Goal: Task Accomplishment & Management: Complete application form

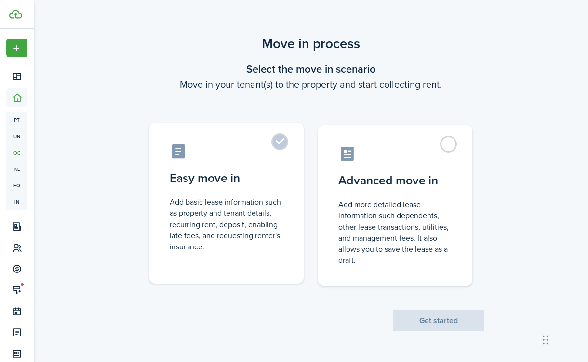
click at [260, 161] on label "Easy move in Add basic lease information such as property and tenant details, r…" at bounding box center [226, 203] width 154 height 161
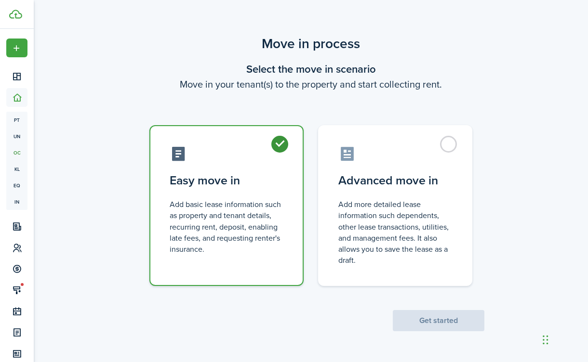
radio input "true"
click at [462, 321] on button "Get started" at bounding box center [439, 320] width 92 height 21
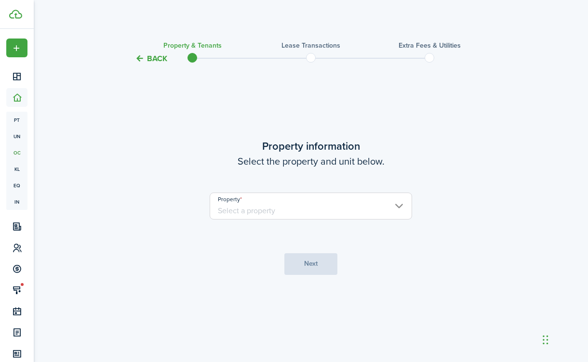
click at [322, 212] on input "Property" at bounding box center [311, 206] width 202 height 27
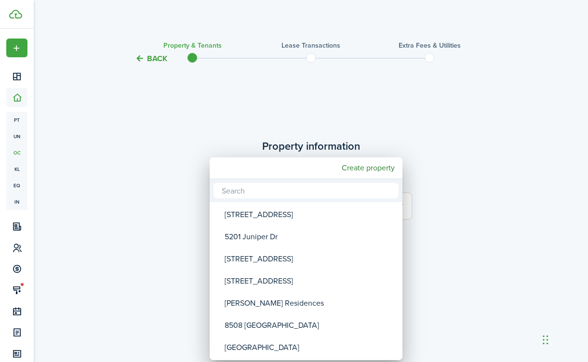
click at [276, 189] on input "text" at bounding box center [305, 190] width 185 height 15
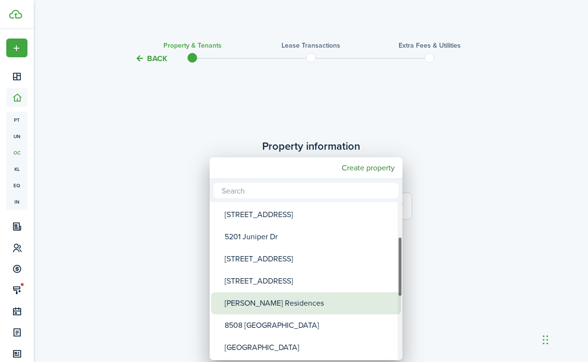
click at [260, 299] on div "[PERSON_NAME] Residences" at bounding box center [310, 303] width 171 height 22
type input "[PERSON_NAME] Residences"
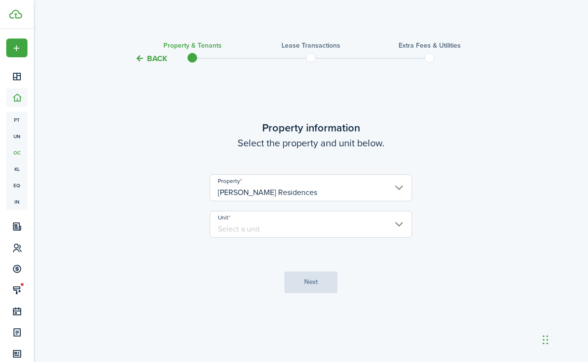
click at [262, 227] on input "Unit" at bounding box center [311, 224] width 202 height 27
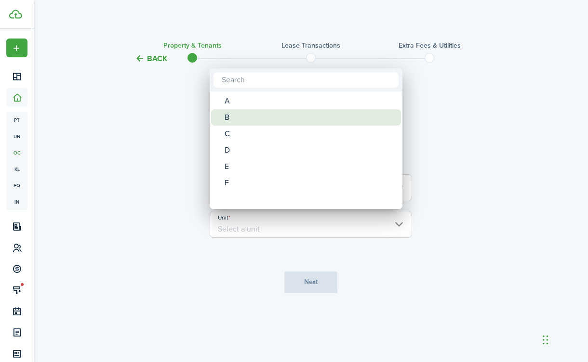
click at [240, 117] on div "B" at bounding box center [310, 117] width 171 height 16
type input "B"
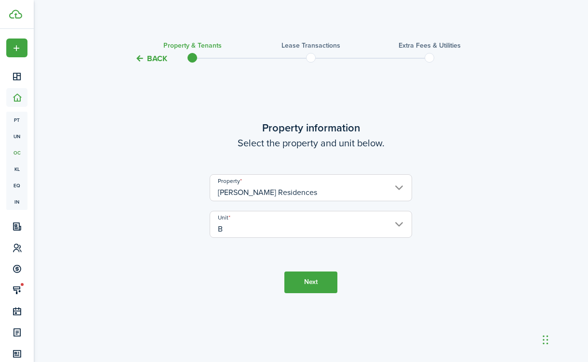
click at [308, 276] on button "Next" at bounding box center [310, 283] width 53 height 22
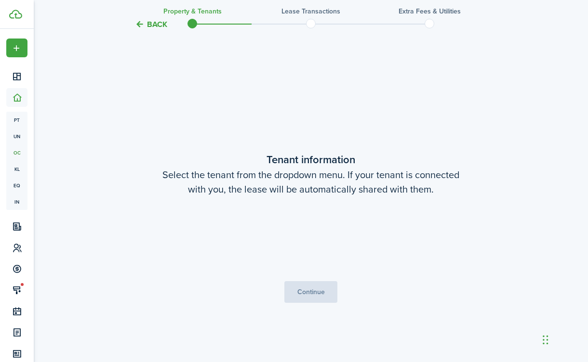
scroll to position [298, 0]
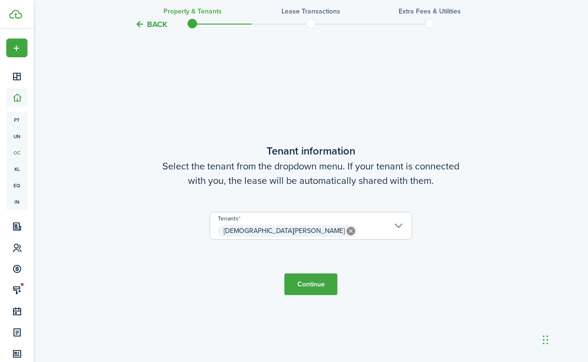
click at [320, 289] on button "Continue" at bounding box center [310, 285] width 53 height 22
checkbox input "true"
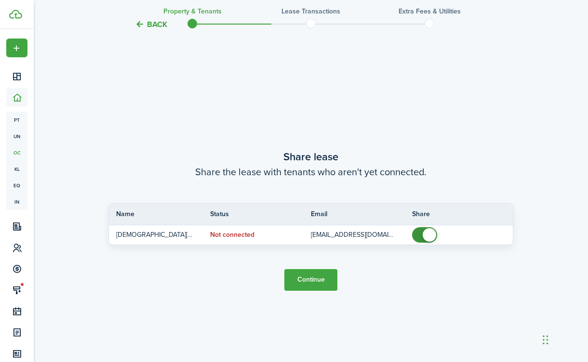
scroll to position [660, 0]
click at [321, 283] on button "Continue" at bounding box center [310, 280] width 53 height 22
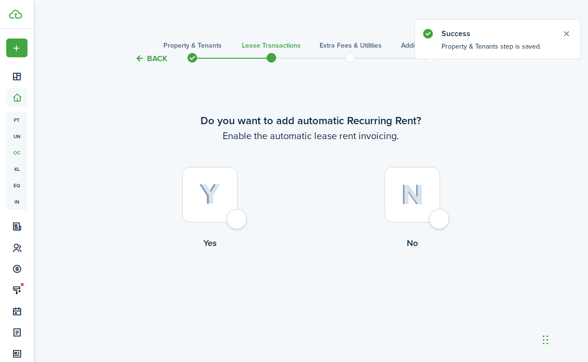
click at [226, 220] on div at bounding box center [209, 194] width 55 height 55
radio input "true"
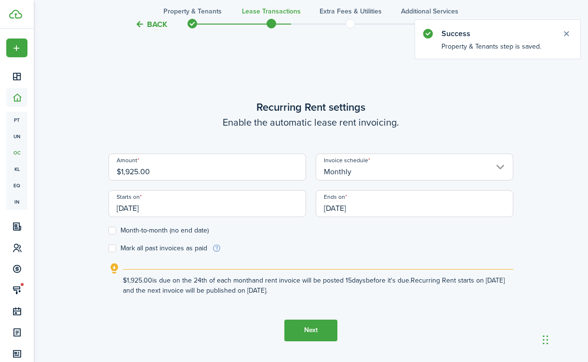
scroll to position [298, 0]
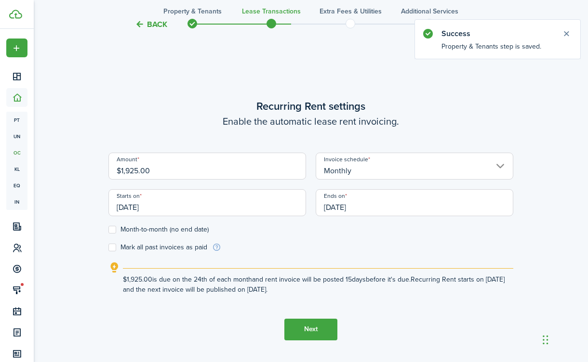
click at [162, 171] on input "$1,925.00" at bounding box center [207, 166] width 198 height 27
type input "$"
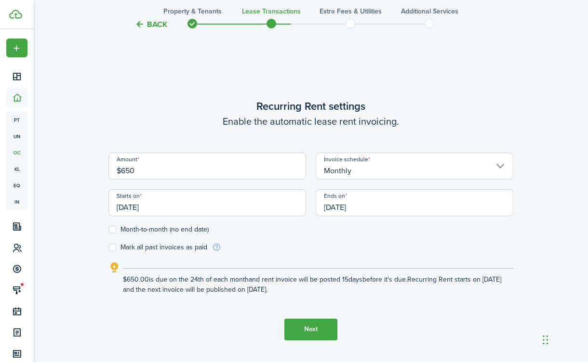
type input "$650.00"
click at [453, 77] on tc-wizard-step "Recurring Rent settings Enable the automatic lease rent invoicing. Amount $650.…" at bounding box center [310, 219] width 405 height 362
click at [160, 22] on button "Back" at bounding box center [151, 24] width 32 height 10
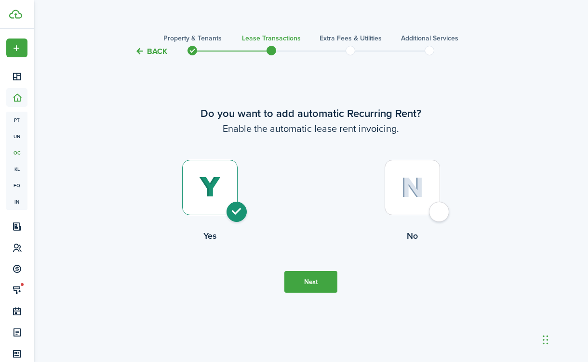
scroll to position [0, 0]
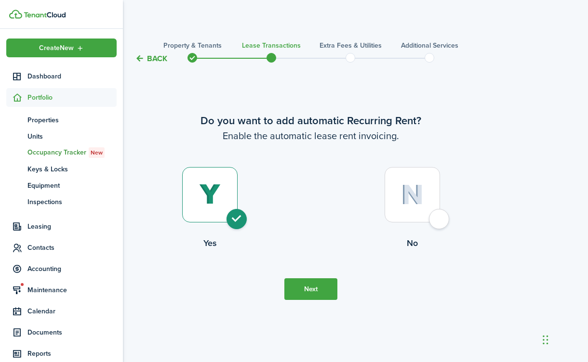
click at [19, 98] on icon at bounding box center [17, 98] width 10 height 10
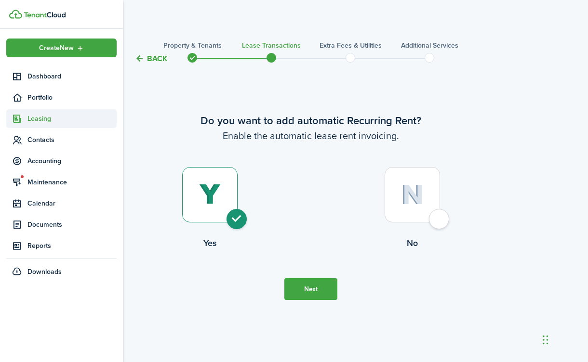
click at [25, 118] on sidebar-link-icon at bounding box center [16, 119] width 21 height 10
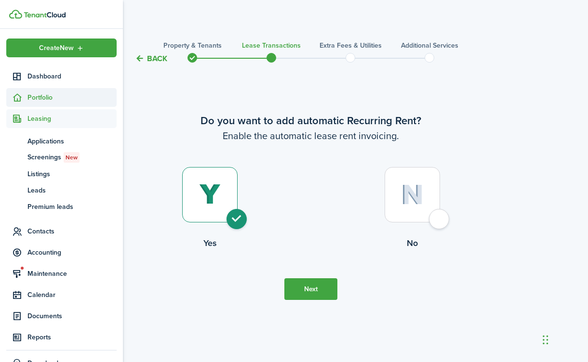
click at [26, 104] on span "Portfolio" at bounding box center [61, 97] width 110 height 19
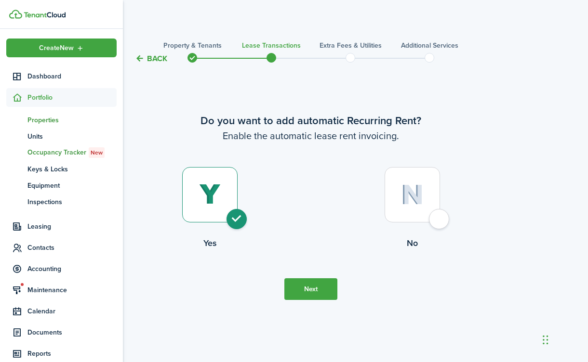
click at [44, 120] on span "Properties" at bounding box center [71, 120] width 89 height 10
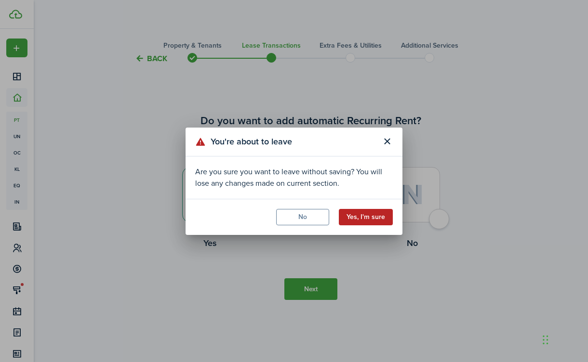
click at [384, 212] on button "Yes, I'm sure" at bounding box center [366, 217] width 54 height 16
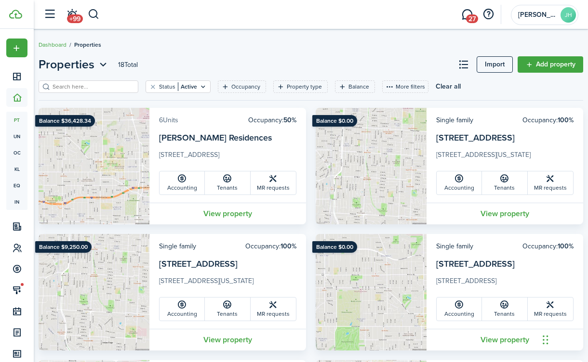
click at [170, 119] on link "6 Units" at bounding box center [168, 120] width 19 height 10
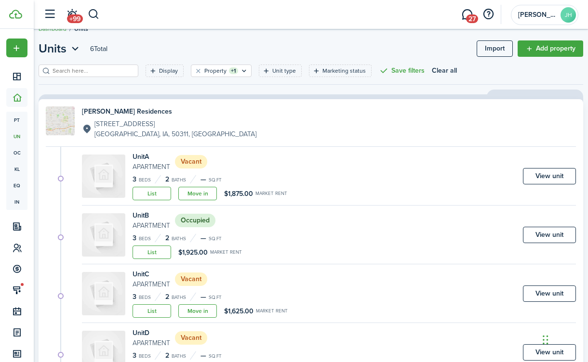
scroll to position [17, 0]
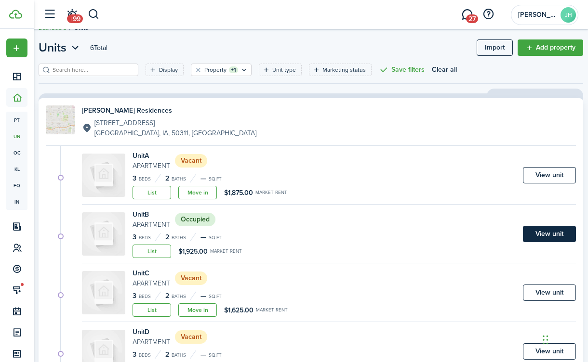
click at [523, 231] on link "View unit" at bounding box center [549, 234] width 53 height 16
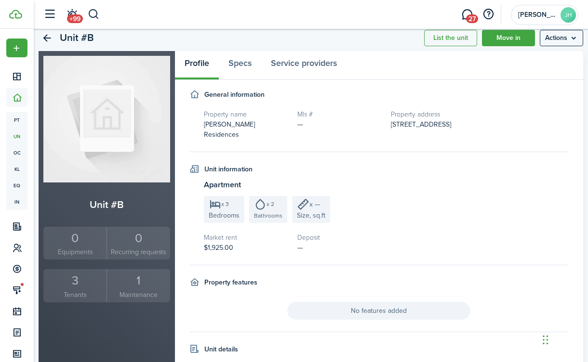
scroll to position [31, 0]
click at [74, 287] on div "3" at bounding box center [75, 280] width 58 height 18
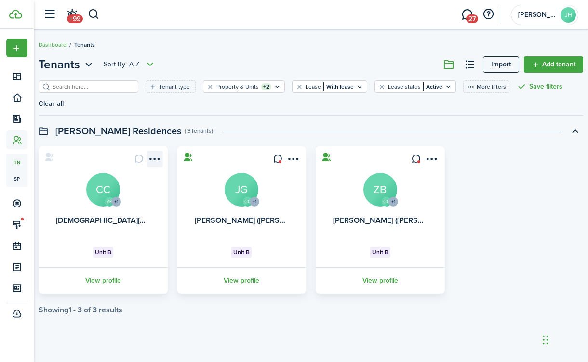
click at [149, 157] on menu-btn-icon "Open menu" at bounding box center [154, 159] width 16 height 16
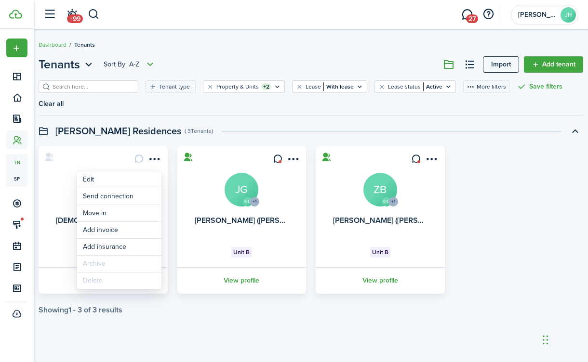
click at [228, 350] on dashboard-content "Dashboard Tenants Tenants Sort by A-Z Import Add tenant Tenant type Property & …" at bounding box center [311, 181] width 554 height 362
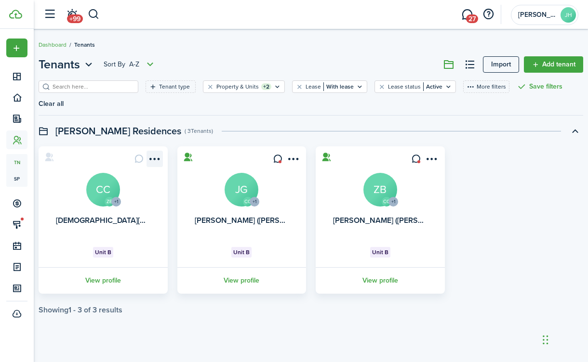
click at [153, 162] on menu-btn-icon "Open menu" at bounding box center [154, 159] width 16 height 16
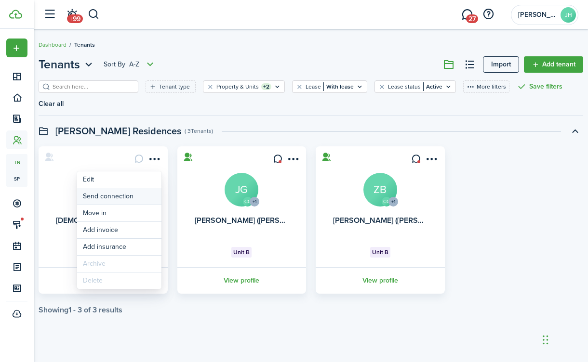
click at [142, 192] on button "Send connection" at bounding box center [119, 196] width 84 height 16
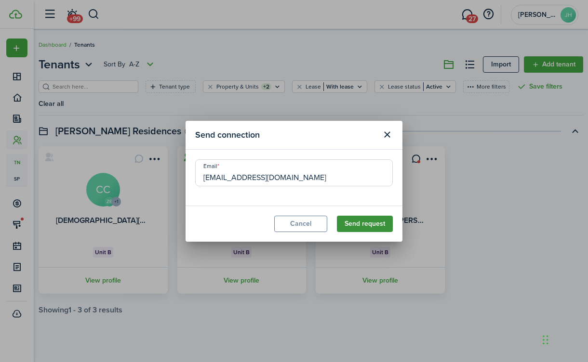
click at [372, 220] on button "Send request" at bounding box center [365, 224] width 56 height 16
